Goal: Communication & Community: Answer question/provide support

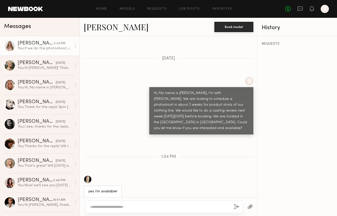
click at [54, 46] on div "2:43 PM" at bounding box center [60, 43] width 12 height 5
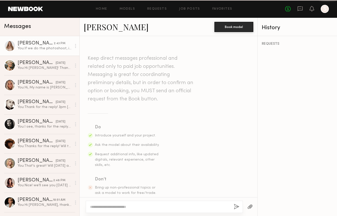
scroll to position [370, 0]
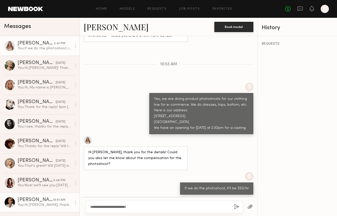
drag, startPoint x: 124, startPoint y: 207, endPoint x: 66, endPoint y: 199, distance: 57.9
click at [67, 200] on div "Messages [PERSON_NAME] 2:43 PM You: If we do the photoshoot, it'll be $50/[PERS…" at bounding box center [168, 117] width 337 height 198
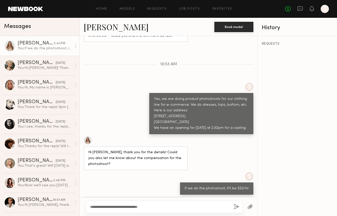
type textarea "**********"
click at [237, 208] on button "button" at bounding box center [236, 207] width 6 height 6
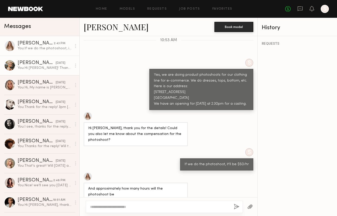
click at [56, 65] on div "[DATE]" at bounding box center [61, 63] width 10 height 5
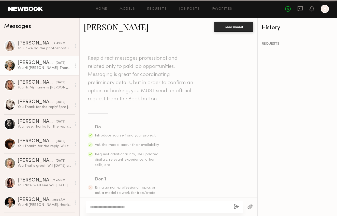
scroll to position [430, 0]
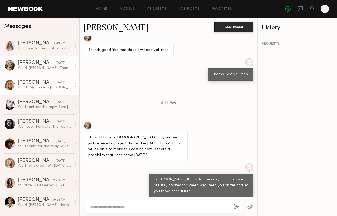
click at [40, 81] on div "[PERSON_NAME]" at bounding box center [37, 82] width 38 height 5
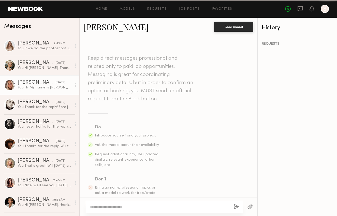
scroll to position [132, 0]
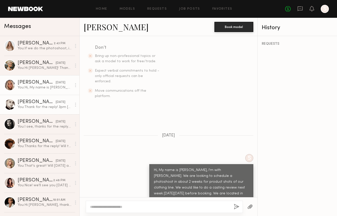
click at [39, 102] on div "[PERSON_NAME]" at bounding box center [37, 102] width 38 height 5
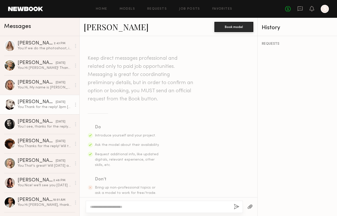
scroll to position [277, 0]
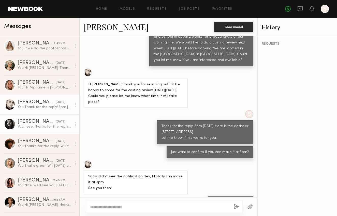
click at [39, 124] on div "[PERSON_NAME] [DATE] You: I see, thanks for the reply. We'll let you know in th…" at bounding box center [45, 124] width 54 height 10
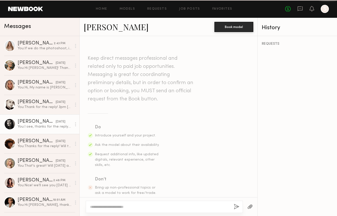
scroll to position [186, 0]
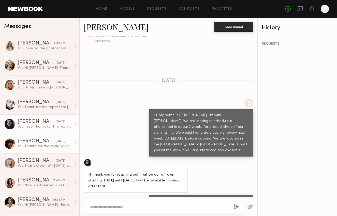
click at [39, 140] on div "[PERSON_NAME]" at bounding box center [37, 141] width 38 height 5
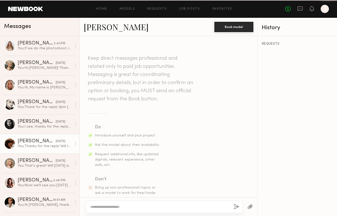
scroll to position [356, 0]
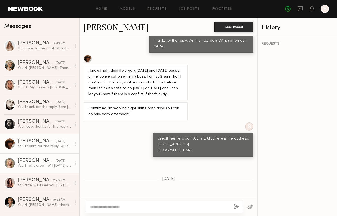
click at [38, 156] on link "[PERSON_NAME] [DATE] You: That's great! Will [DATE] at 2pm be ok? Here is our a…" at bounding box center [39, 163] width 79 height 20
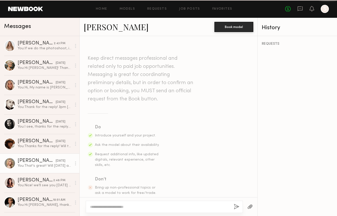
scroll to position [378, 0]
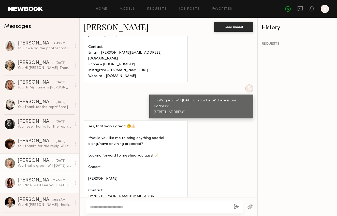
click at [40, 181] on div "[PERSON_NAME]" at bounding box center [36, 180] width 36 height 5
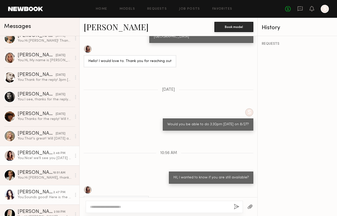
scroll to position [53, 0]
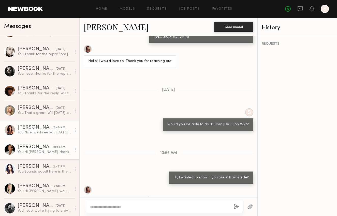
click at [40, 150] on div "You: Hi [PERSON_NAME], thanks for the reply! but I think we are fully booked th…" at bounding box center [45, 152] width 54 height 5
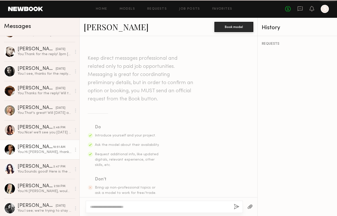
scroll to position [231, 0]
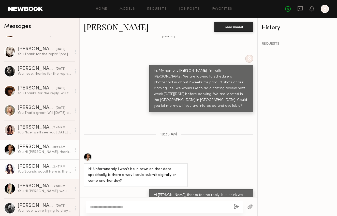
click at [39, 166] on div "[PERSON_NAME]" at bounding box center [36, 166] width 36 height 5
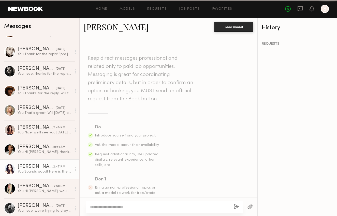
scroll to position [599, 0]
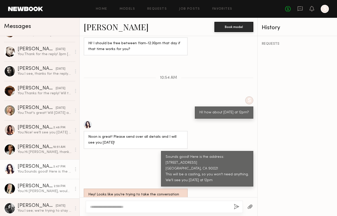
click at [38, 185] on div "[PERSON_NAME]" at bounding box center [36, 186] width 36 height 5
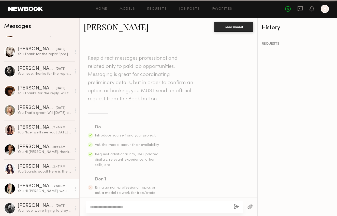
scroll to position [209, 0]
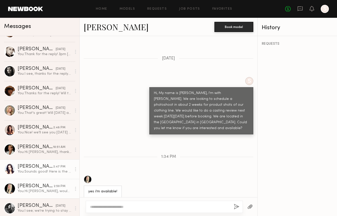
click at [43, 170] on div "You: Sounds good! Here is the address: [STREET_ADDRESS] [GEOGRAPHIC_DATA], CA 9…" at bounding box center [45, 171] width 54 height 5
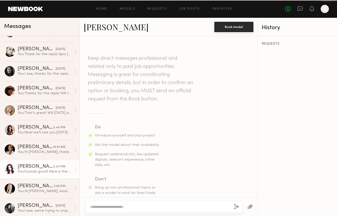
scroll to position [599, 0]
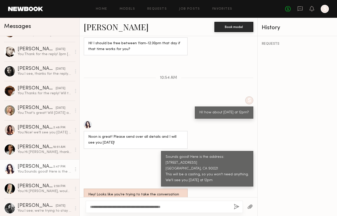
type textarea "**********"
click at [236, 206] on button "button" at bounding box center [236, 207] width 6 height 6
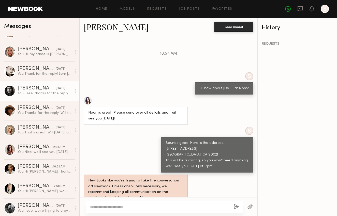
click at [56, 91] on div "[DATE]" at bounding box center [61, 88] width 10 height 5
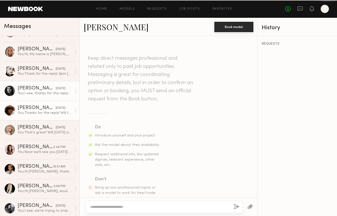
scroll to position [186, 0]
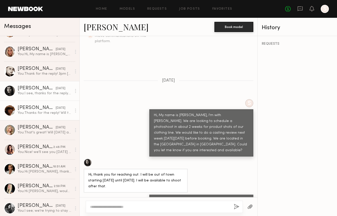
click at [48, 105] on link "[PERSON_NAME] [DATE] You: Thanks for the reply! Will the next day([DATE]) after…" at bounding box center [39, 111] width 79 height 20
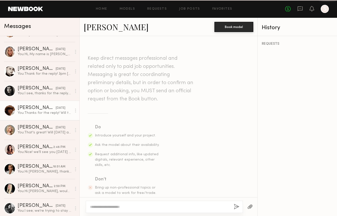
scroll to position [356, 0]
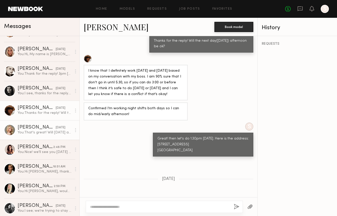
click at [39, 130] on div "[PERSON_NAME]" at bounding box center [37, 127] width 38 height 5
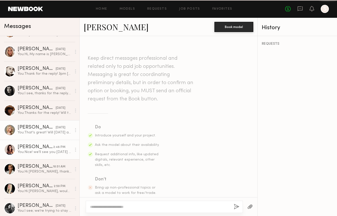
scroll to position [378, 0]
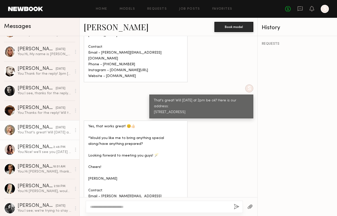
click at [41, 145] on div "[PERSON_NAME]" at bounding box center [36, 147] width 36 height 5
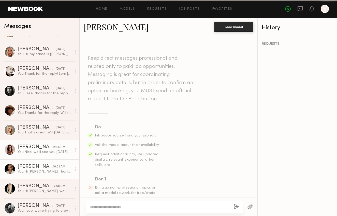
scroll to position [646, 0]
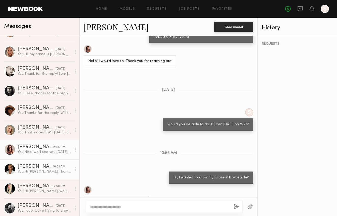
click at [41, 163] on link "[PERSON_NAME] 10:51 AM You: Hi [PERSON_NAME], thanks for the reply! but I think…" at bounding box center [39, 169] width 79 height 20
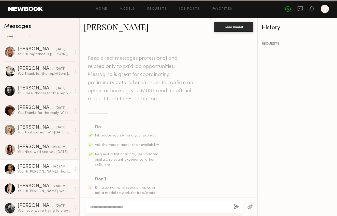
scroll to position [231, 0]
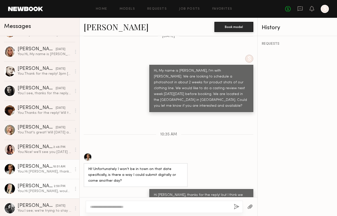
click at [37, 179] on link "[PERSON_NAME] 2:50 PM You: Hi [PERSON_NAME], would [DATE] at 1pm be ok?" at bounding box center [39, 189] width 79 height 20
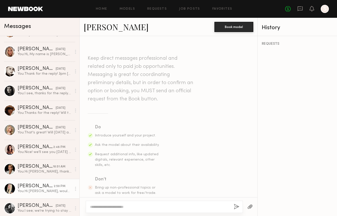
scroll to position [209, 0]
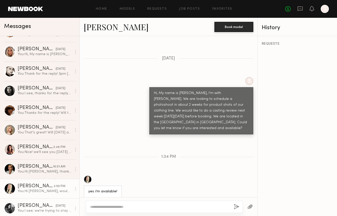
click at [37, 208] on div "[PERSON_NAME]" at bounding box center [37, 205] width 38 height 5
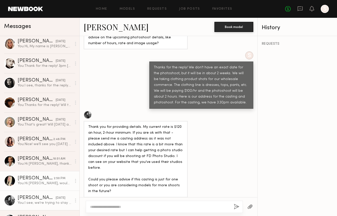
scroll to position [119, 0]
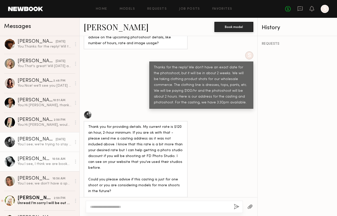
click at [47, 162] on div "You: I see, I think we are booked this week, but we'll keep you on file and let…" at bounding box center [45, 164] width 54 height 5
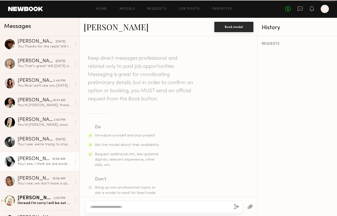
scroll to position [231, 0]
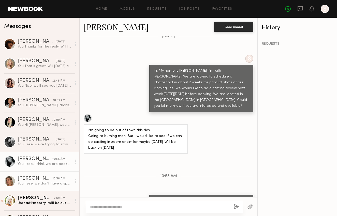
click at [45, 176] on div "[PERSON_NAME]" at bounding box center [35, 178] width 35 height 5
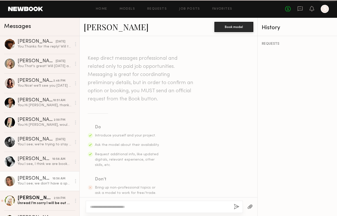
scroll to position [756, 0]
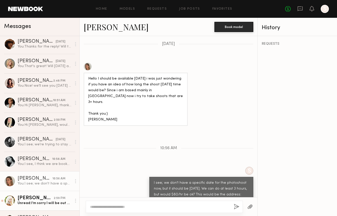
click at [26, 200] on div "[PERSON_NAME]" at bounding box center [36, 198] width 36 height 5
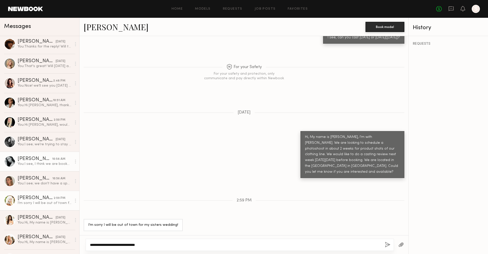
scroll to position [264, 0]
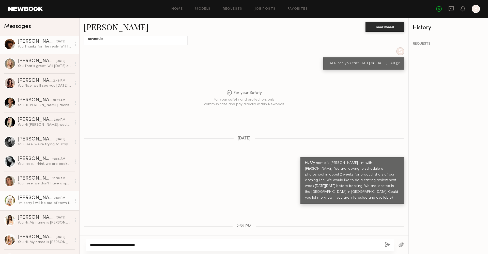
type textarea "**********"
click at [33, 49] on link "[PERSON_NAME] [DATE] You: Thanks for the reply! Will the next day([DATE]) after…" at bounding box center [39, 44] width 79 height 20
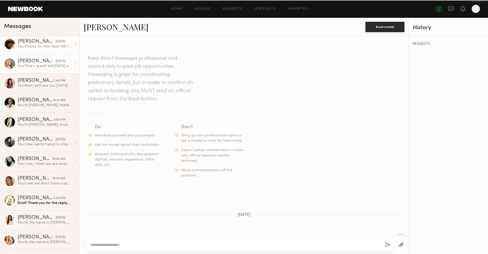
scroll to position [266, 0]
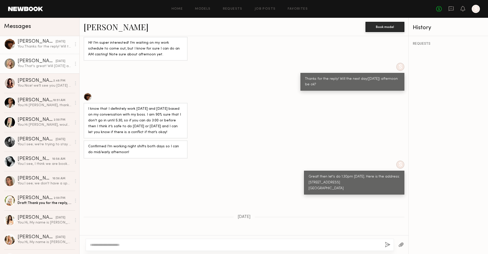
click at [42, 64] on div "[PERSON_NAME]" at bounding box center [37, 61] width 38 height 5
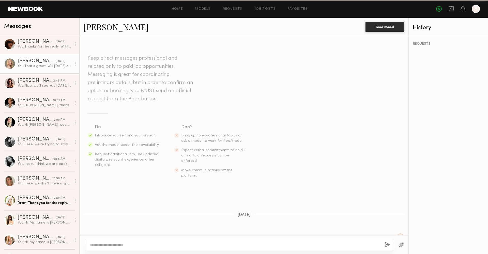
scroll to position [288, 0]
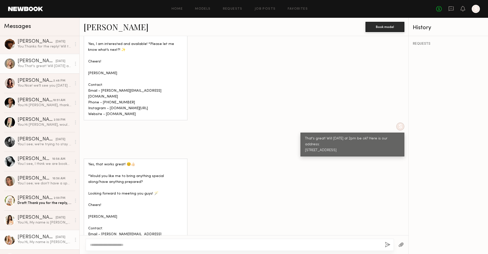
click at [48, 200] on div "[PERSON_NAME]" at bounding box center [36, 198] width 36 height 5
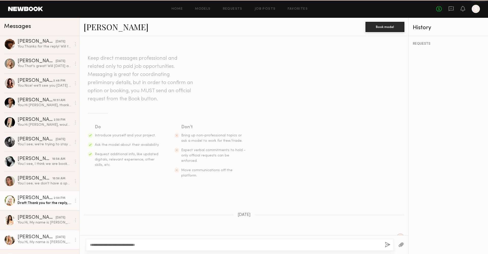
scroll to position [264, 0]
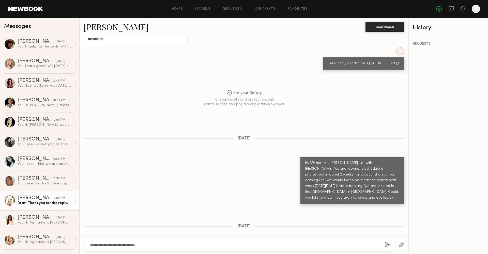
click at [153, 216] on textarea "**********" at bounding box center [235, 244] width 291 height 5
type textarea "**********"
click at [336, 216] on button "button" at bounding box center [388, 245] width 6 height 6
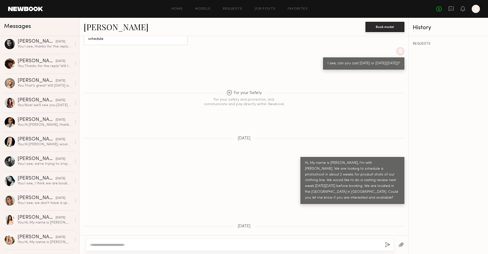
scroll to position [333, 0]
